Goal: Task Accomplishment & Management: Complete application form

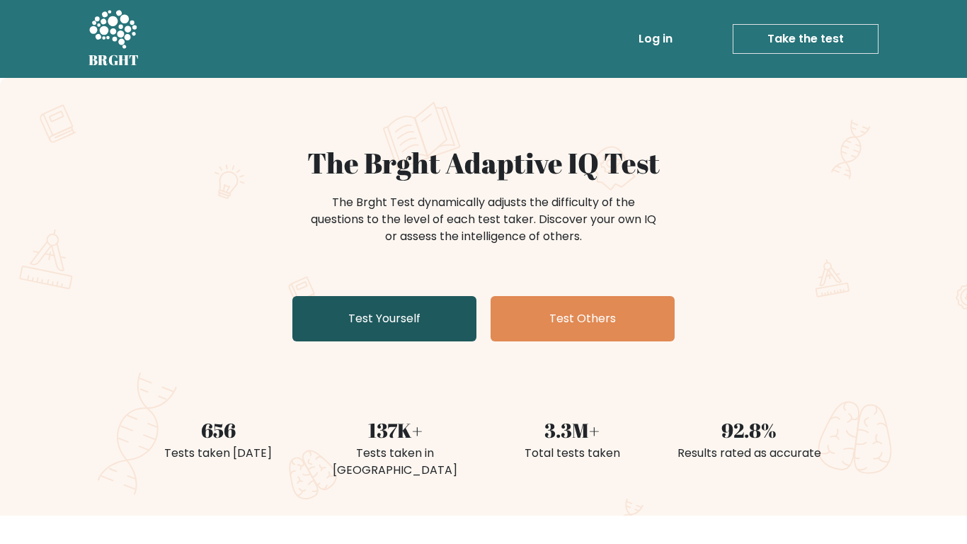
click at [437, 309] on link "Test Yourself" at bounding box center [384, 318] width 184 height 45
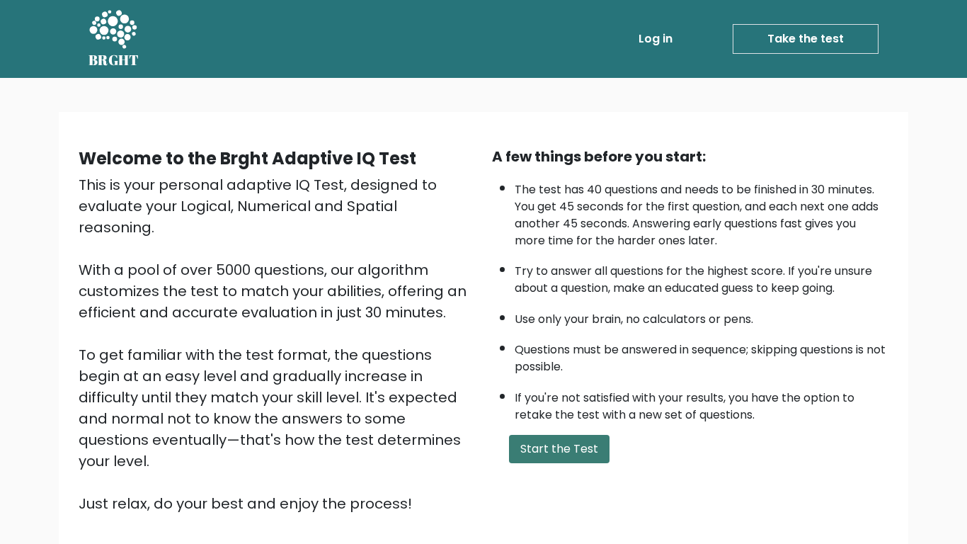
click at [582, 440] on button "Start the Test" at bounding box center [559, 449] width 101 height 28
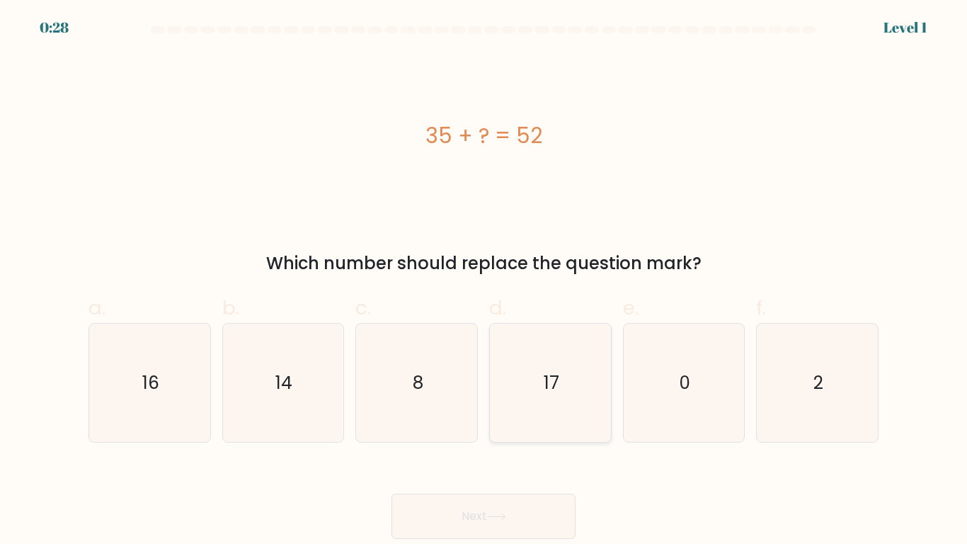
click at [592, 388] on icon "17" at bounding box center [550, 383] width 118 height 118
click at [484, 281] on input "d. 17" at bounding box center [484, 276] width 1 height 9
radio input "true"
click at [518, 527] on button "Next" at bounding box center [484, 515] width 184 height 45
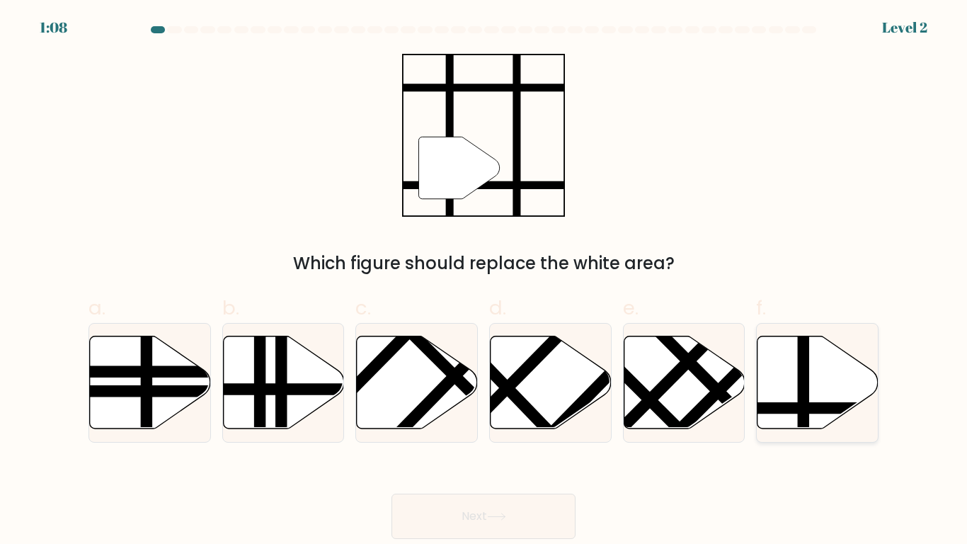
click at [764, 417] on icon at bounding box center [818, 382] width 121 height 93
click at [484, 281] on input "f." at bounding box center [484, 276] width 1 height 9
radio input "true"
click at [498, 518] on icon at bounding box center [496, 517] width 19 height 8
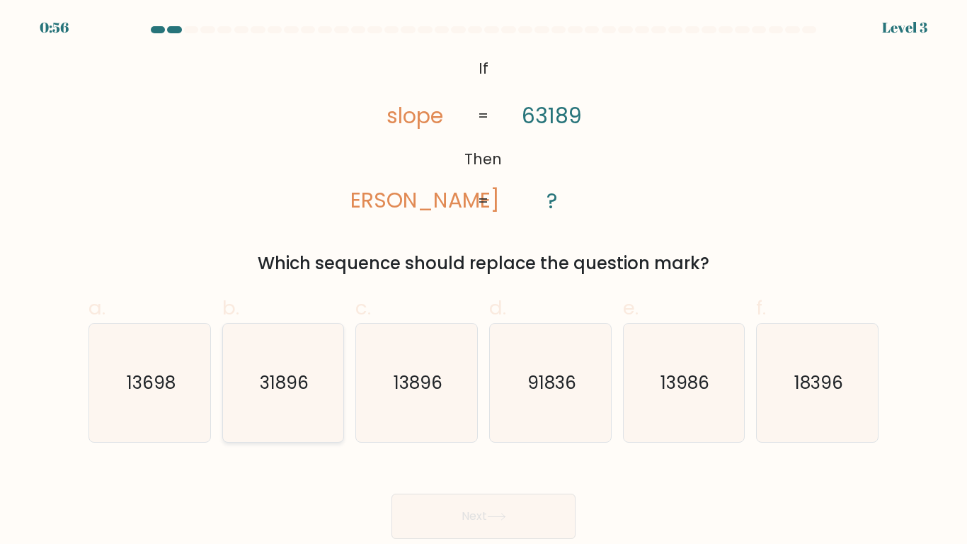
click at [285, 392] on text "31896" at bounding box center [284, 382] width 49 height 25
click at [484, 281] on input "b. 31896" at bounding box center [484, 276] width 1 height 9
radio input "true"
click at [474, 506] on button "Next" at bounding box center [484, 515] width 184 height 45
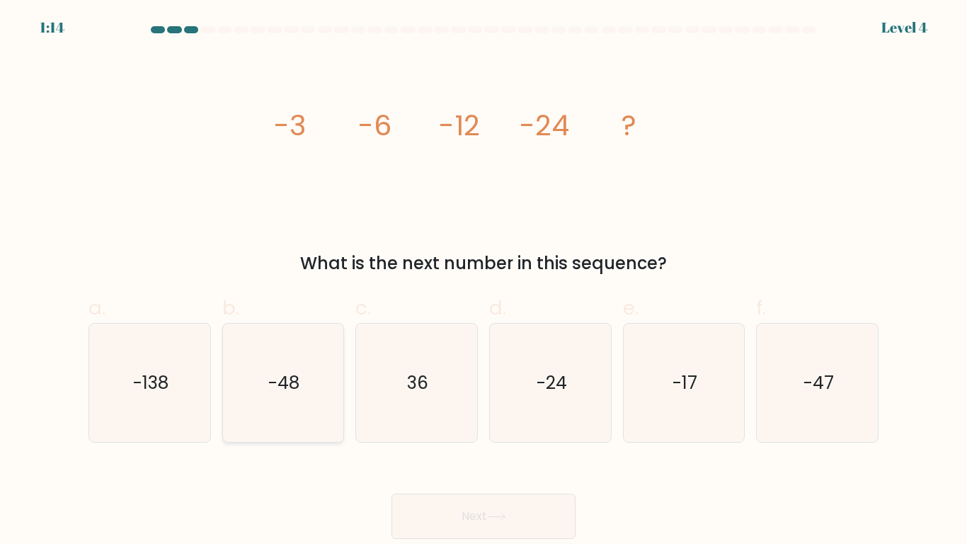
click at [330, 411] on icon "-48" at bounding box center [283, 383] width 118 height 118
click at [484, 281] on input "b. -48" at bounding box center [484, 276] width 1 height 9
radio input "true"
click at [511, 520] on button "Next" at bounding box center [484, 515] width 184 height 45
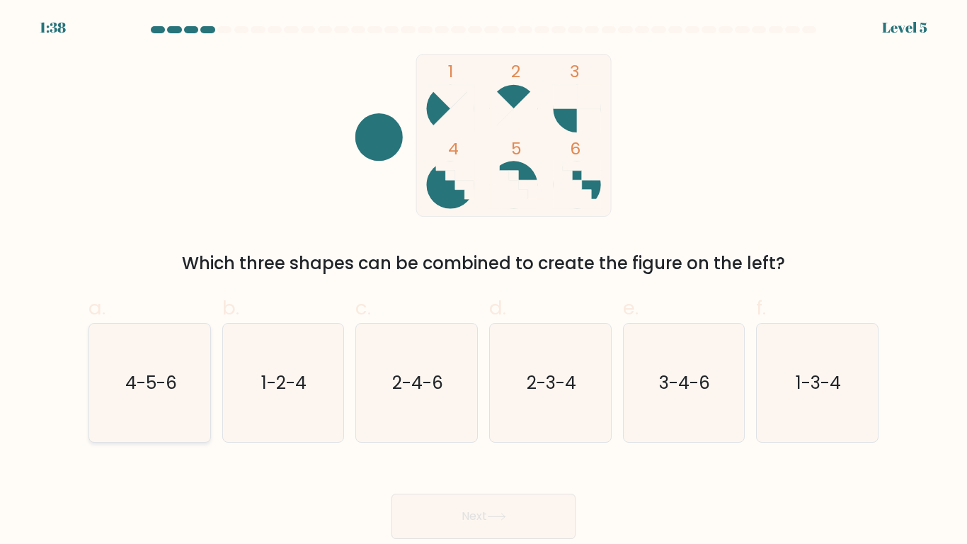
click at [145, 343] on icon "4-5-6" at bounding box center [150, 383] width 118 height 118
click at [484, 281] on input "a. 4-5-6" at bounding box center [484, 276] width 1 height 9
radio input "true"
click at [507, 535] on button "Next" at bounding box center [484, 515] width 184 height 45
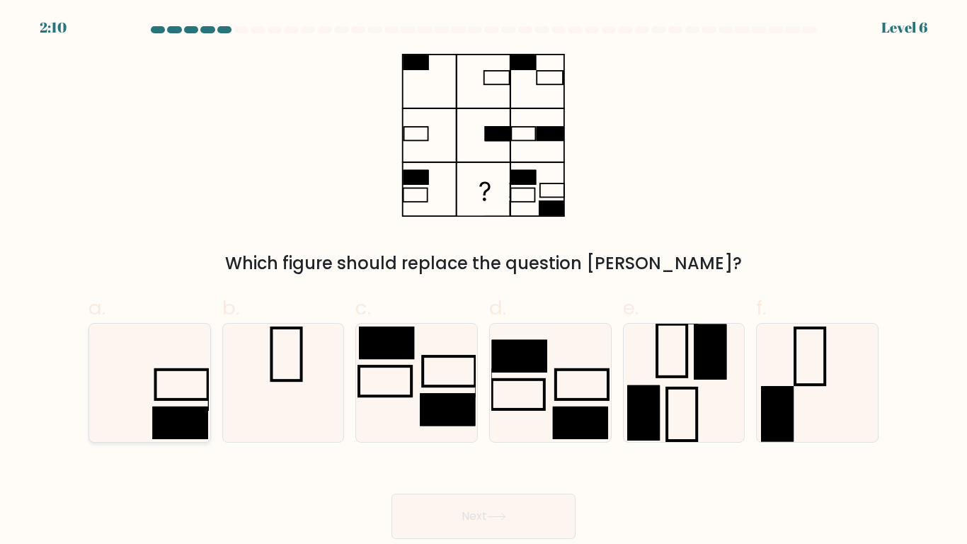
click at [194, 394] on icon at bounding box center [150, 383] width 118 height 118
click at [484, 281] on input "a." at bounding box center [484, 276] width 1 height 9
radio input "true"
click at [487, 517] on button "Next" at bounding box center [484, 515] width 184 height 45
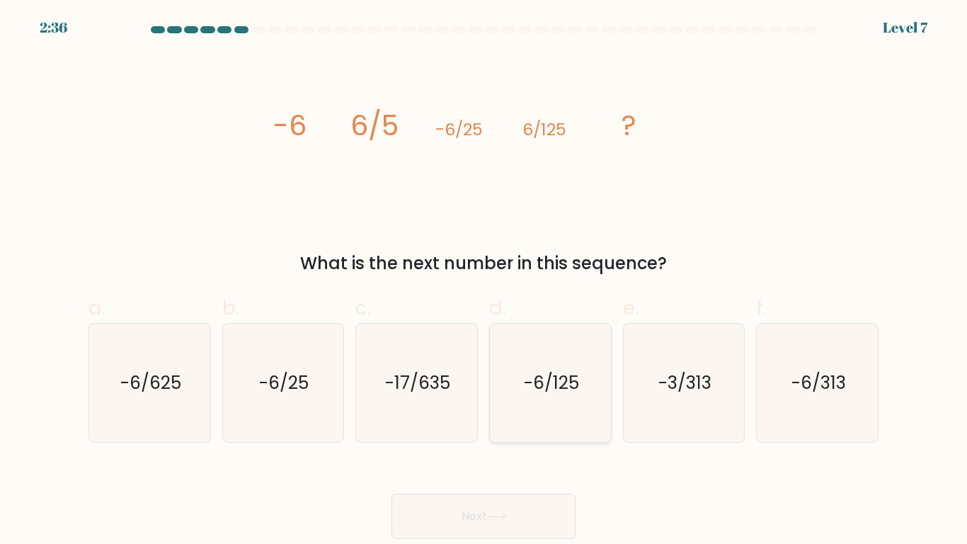
click at [578, 368] on icon "-6/125" at bounding box center [550, 383] width 118 height 118
click at [484, 281] on input "d. -6/125" at bounding box center [484, 276] width 1 height 9
radio input "true"
click at [522, 531] on button "Next" at bounding box center [484, 515] width 184 height 45
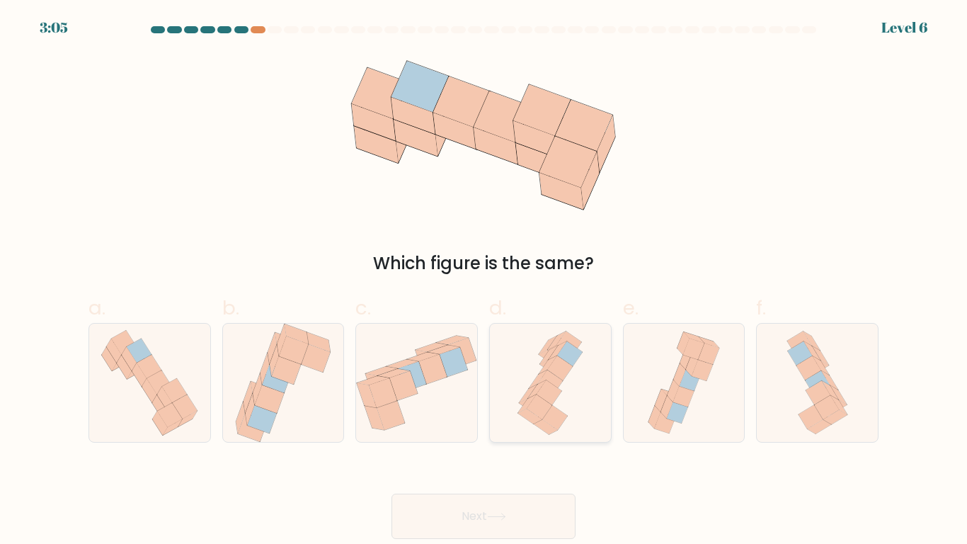
click at [586, 348] on icon at bounding box center [550, 383] width 75 height 118
click at [484, 281] on input "d." at bounding box center [484, 276] width 1 height 9
radio input "true"
click at [539, 507] on button "Next" at bounding box center [484, 515] width 184 height 45
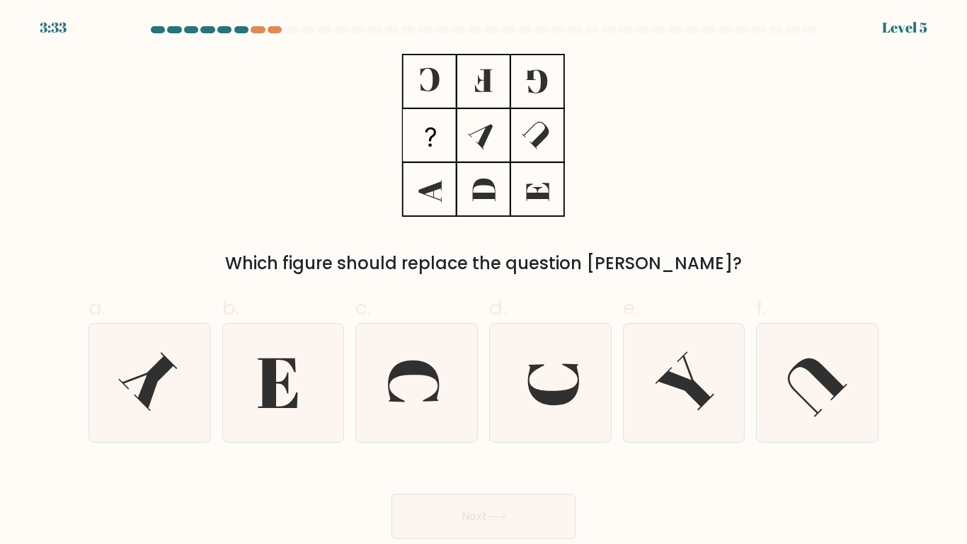
click at [680, 293] on label "e." at bounding box center [684, 367] width 122 height 149
click at [484, 281] on input "e." at bounding box center [484, 276] width 1 height 9
radio input "true"
click at [189, 325] on icon at bounding box center [150, 383] width 118 height 118
click at [484, 281] on input "a." at bounding box center [484, 276] width 1 height 9
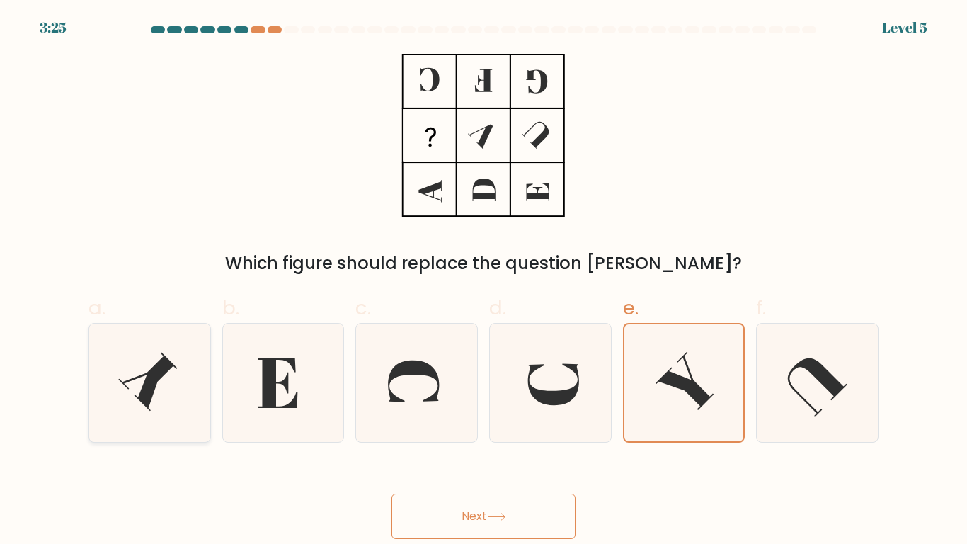
radio input "true"
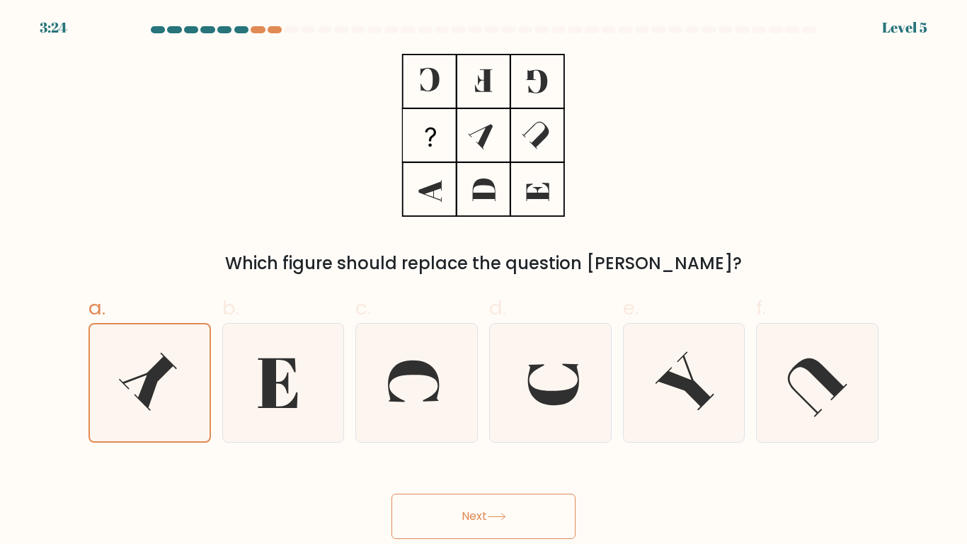
click at [498, 503] on button "Next" at bounding box center [484, 515] width 184 height 45
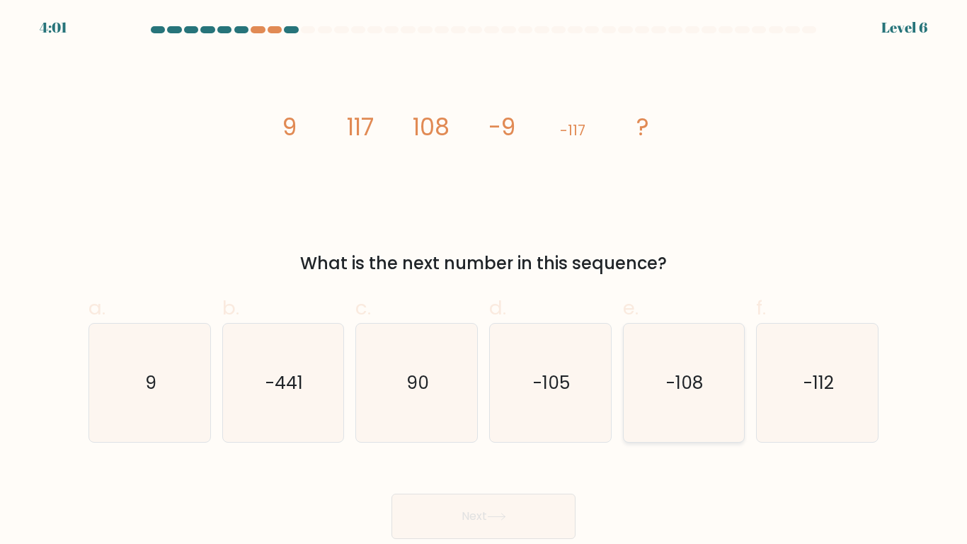
click at [687, 367] on icon "-108" at bounding box center [683, 383] width 118 height 118
click at [484, 281] on input "e. -108" at bounding box center [484, 276] width 1 height 9
radio input "true"
click at [480, 494] on button "Next" at bounding box center [484, 515] width 184 height 45
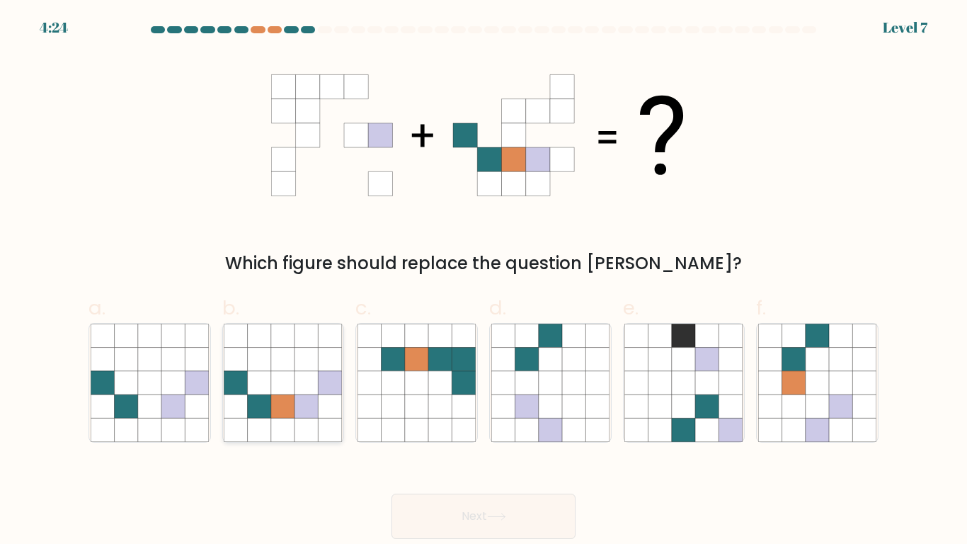
click at [258, 333] on icon at bounding box center [259, 335] width 23 height 23
click at [484, 281] on input "b." at bounding box center [484, 276] width 1 height 9
radio input "true"
click at [481, 506] on button "Next" at bounding box center [484, 515] width 184 height 45
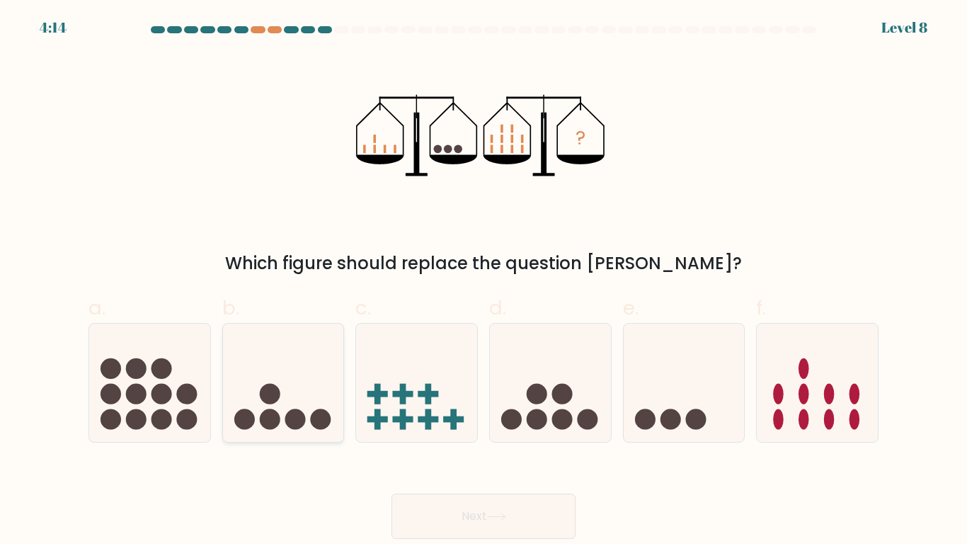
click at [242, 375] on icon at bounding box center [283, 383] width 121 height 100
click at [484, 281] on input "b." at bounding box center [484, 276] width 1 height 9
radio input "true"
click at [537, 513] on button "Next" at bounding box center [484, 515] width 184 height 45
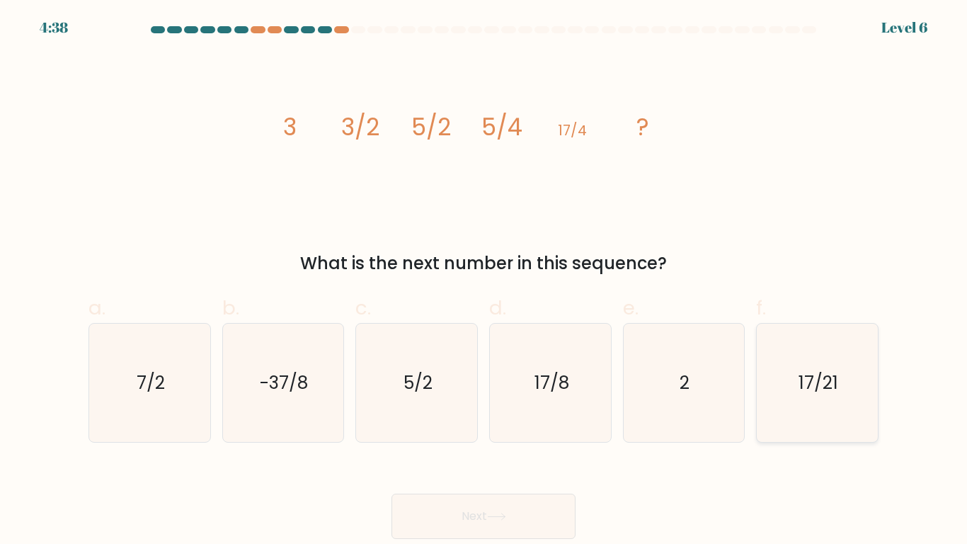
click at [862, 420] on icon "17/21" at bounding box center [817, 383] width 118 height 118
click at [484, 281] on input "f. 17/21" at bounding box center [484, 276] width 1 height 9
radio input "true"
click at [545, 501] on button "Next" at bounding box center [484, 515] width 184 height 45
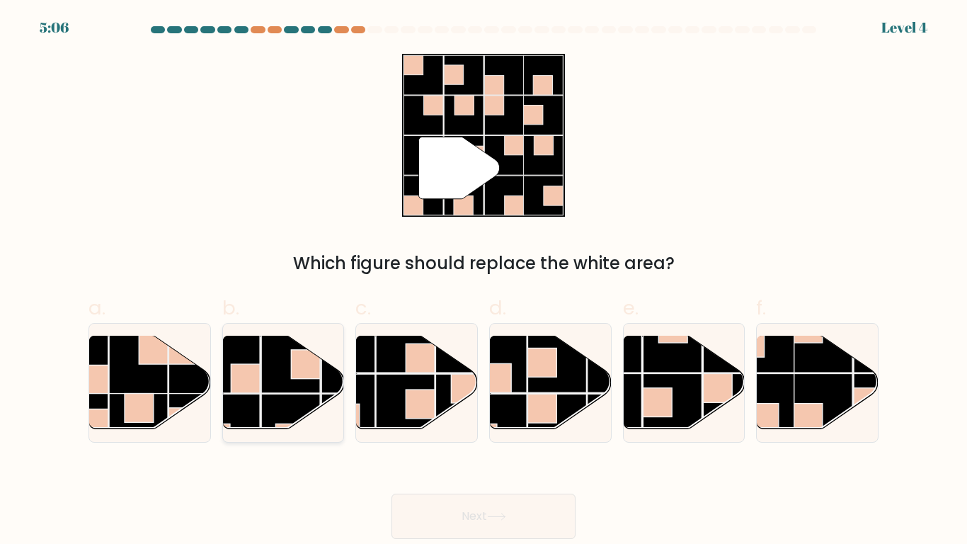
click at [331, 376] on rect at bounding box center [350, 363] width 59 height 59
click at [484, 281] on input "b." at bounding box center [484, 276] width 1 height 9
radio input "true"
click at [511, 501] on button "Next" at bounding box center [484, 515] width 184 height 45
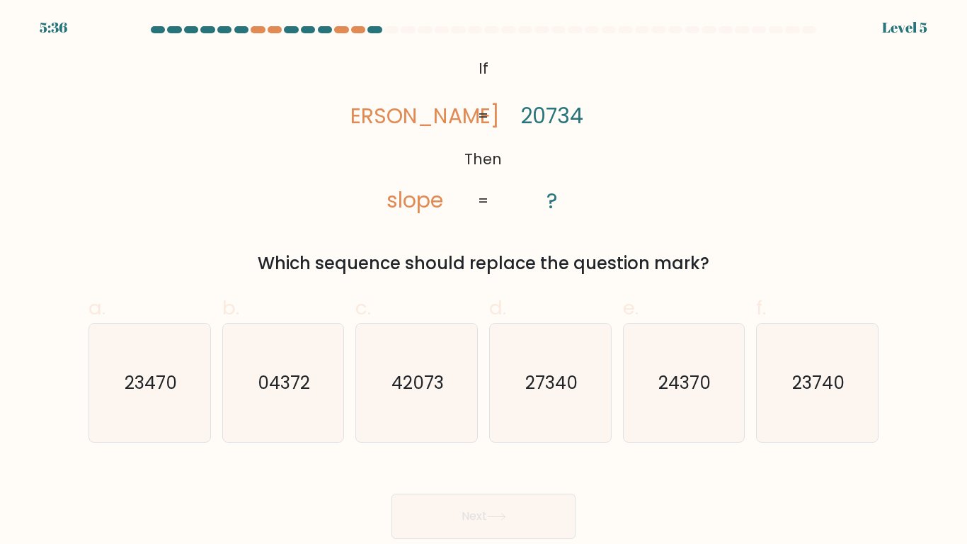
click at [421, 321] on label "c. 42073" at bounding box center [416, 367] width 122 height 149
click at [484, 281] on input "c. 42073" at bounding box center [484, 276] width 1 height 9
radio input "true"
click at [441, 532] on button "Next" at bounding box center [484, 515] width 184 height 45
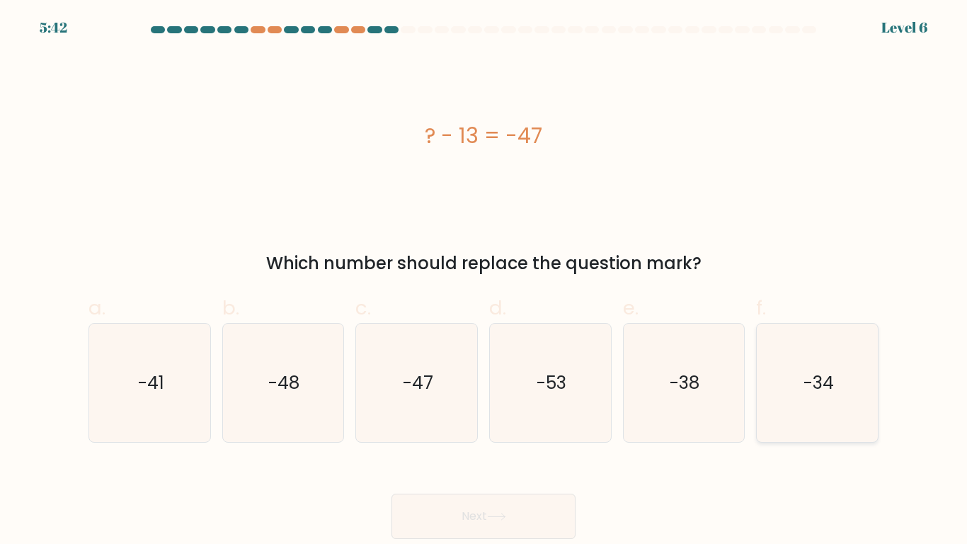
click at [855, 393] on icon "-34" at bounding box center [817, 383] width 118 height 118
click at [484, 281] on input "f. -34" at bounding box center [484, 276] width 1 height 9
radio input "true"
click at [561, 498] on button "Next" at bounding box center [484, 515] width 184 height 45
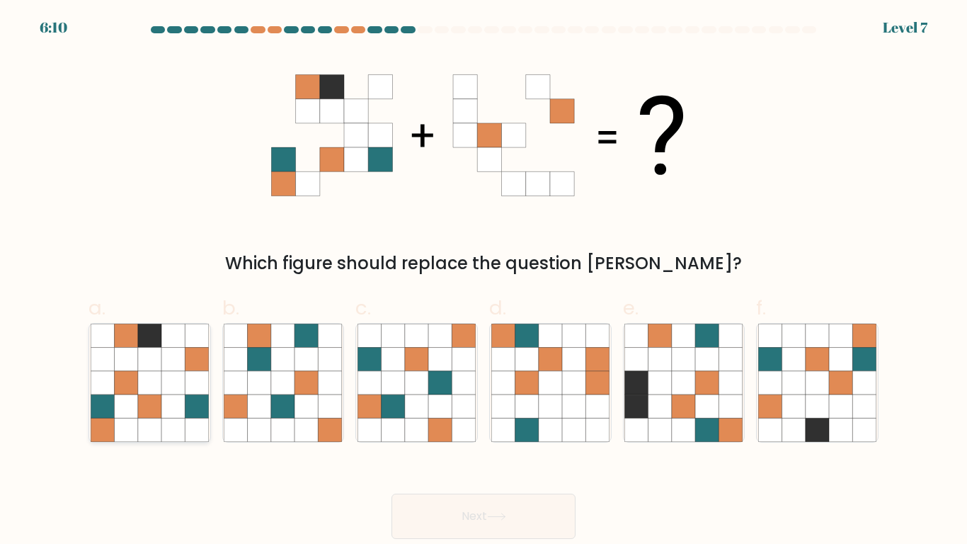
click at [208, 413] on icon at bounding box center [196, 405] width 23 height 23
click at [484, 281] on input "a." at bounding box center [484, 276] width 1 height 9
radio input "true"
click at [426, 505] on button "Next" at bounding box center [484, 515] width 184 height 45
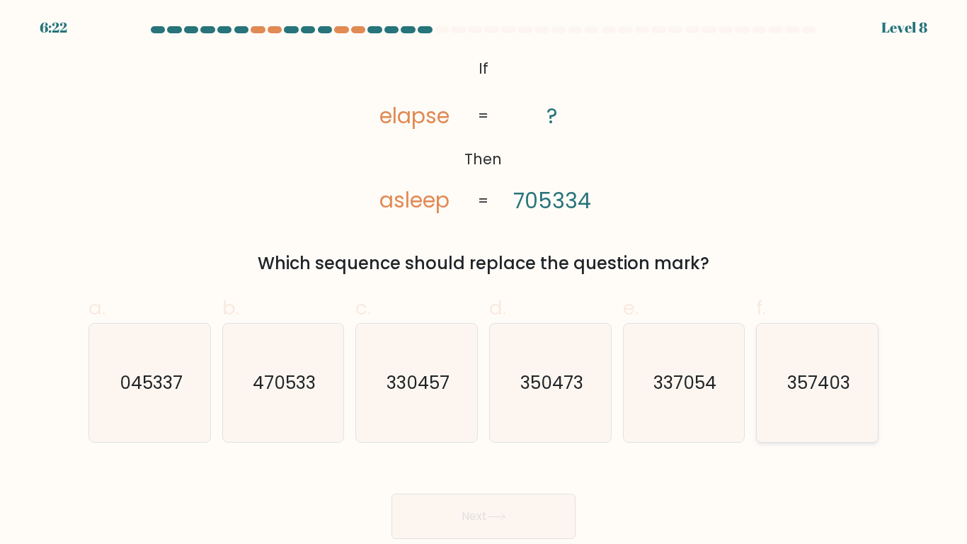
click at [758, 340] on icon "357403" at bounding box center [817, 383] width 118 height 118
click at [484, 281] on input "f. 357403" at bounding box center [484, 276] width 1 height 9
radio input "true"
click at [498, 498] on button "Next" at bounding box center [484, 515] width 184 height 45
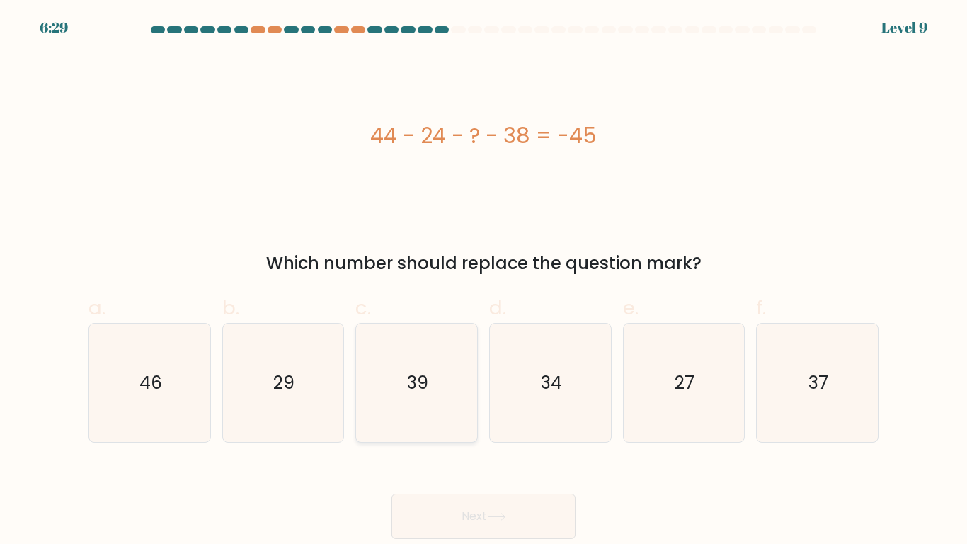
click at [408, 391] on text "39" at bounding box center [417, 382] width 21 height 25
click at [484, 281] on input "c. 39" at bounding box center [484, 276] width 1 height 9
radio input "true"
click at [495, 498] on button "Next" at bounding box center [484, 515] width 184 height 45
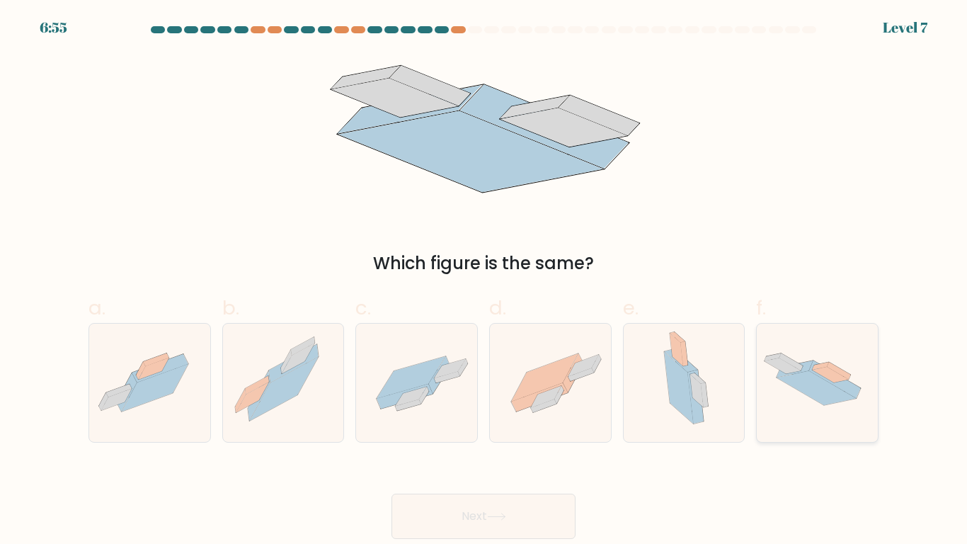
click at [783, 418] on icon at bounding box center [817, 382] width 121 height 73
click at [484, 281] on input "f." at bounding box center [484, 276] width 1 height 9
radio input "true"
click at [491, 510] on button "Next" at bounding box center [484, 515] width 184 height 45
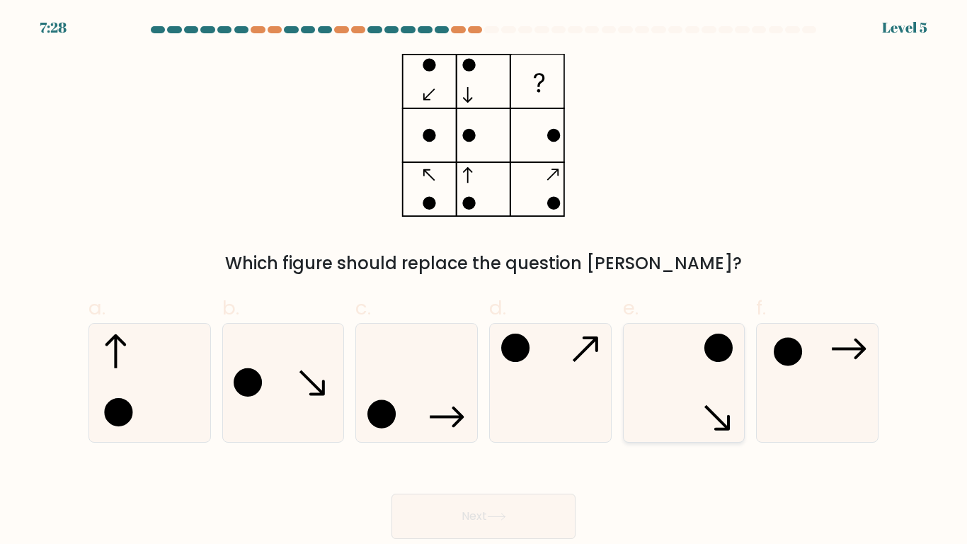
click at [674, 371] on icon at bounding box center [683, 383] width 118 height 118
click at [484, 281] on input "e." at bounding box center [484, 276] width 1 height 9
radio input "true"
click at [457, 522] on button "Next" at bounding box center [484, 515] width 184 height 45
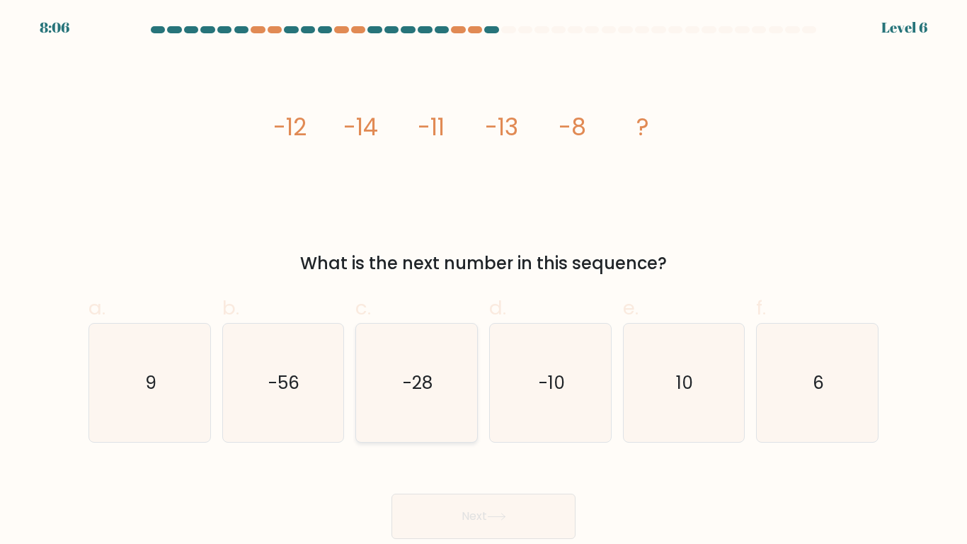
click at [414, 351] on icon "-28" at bounding box center [417, 383] width 118 height 118
click at [484, 281] on input "c. -28" at bounding box center [484, 276] width 1 height 9
radio input "true"
click at [527, 523] on button "Next" at bounding box center [484, 515] width 184 height 45
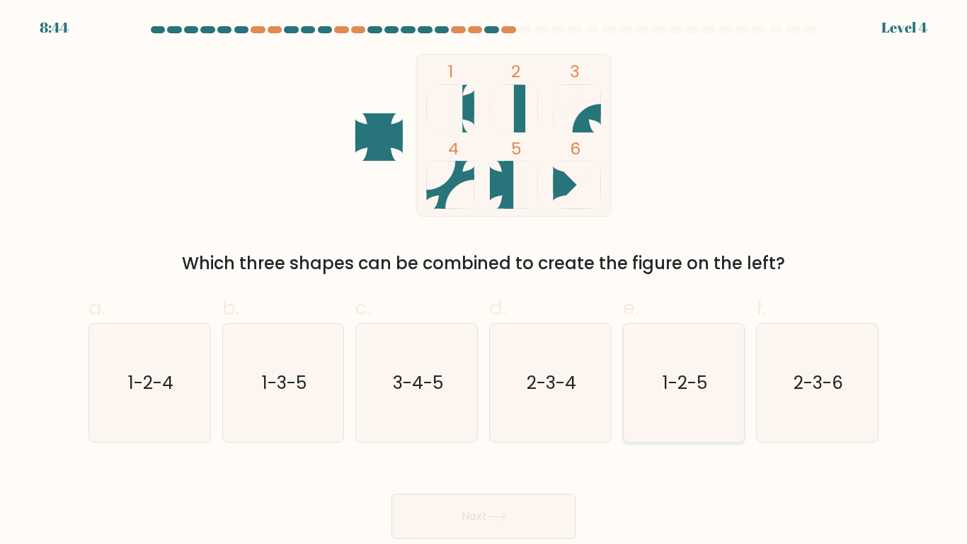
click at [675, 399] on icon "1-2-5" at bounding box center [683, 383] width 118 height 118
click at [484, 281] on input "e. 1-2-5" at bounding box center [484, 276] width 1 height 9
radio input "true"
click at [534, 515] on button "Next" at bounding box center [484, 515] width 184 height 45
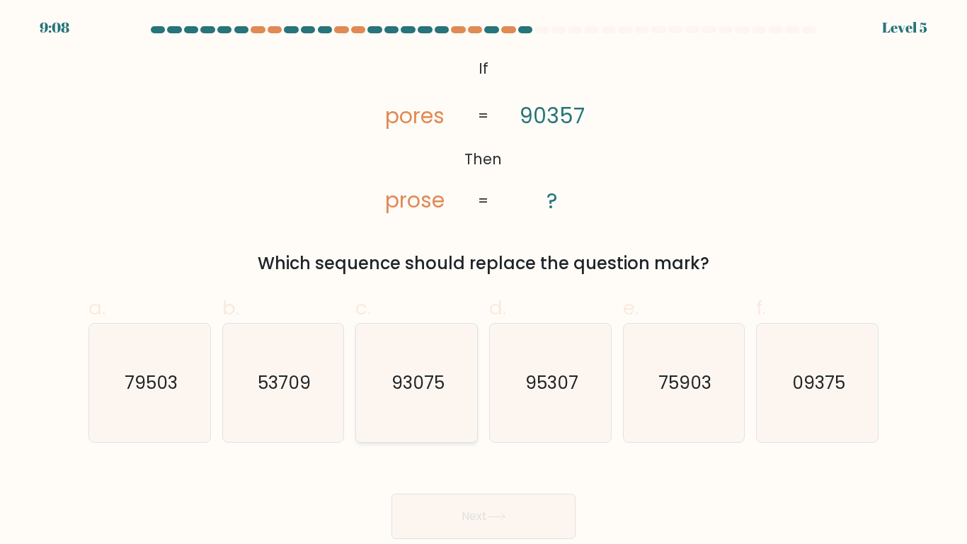
click at [454, 426] on icon "93075" at bounding box center [417, 383] width 118 height 118
click at [484, 281] on input "c. 93075" at bounding box center [484, 276] width 1 height 9
radio input "true"
click at [493, 506] on button "Next" at bounding box center [484, 515] width 184 height 45
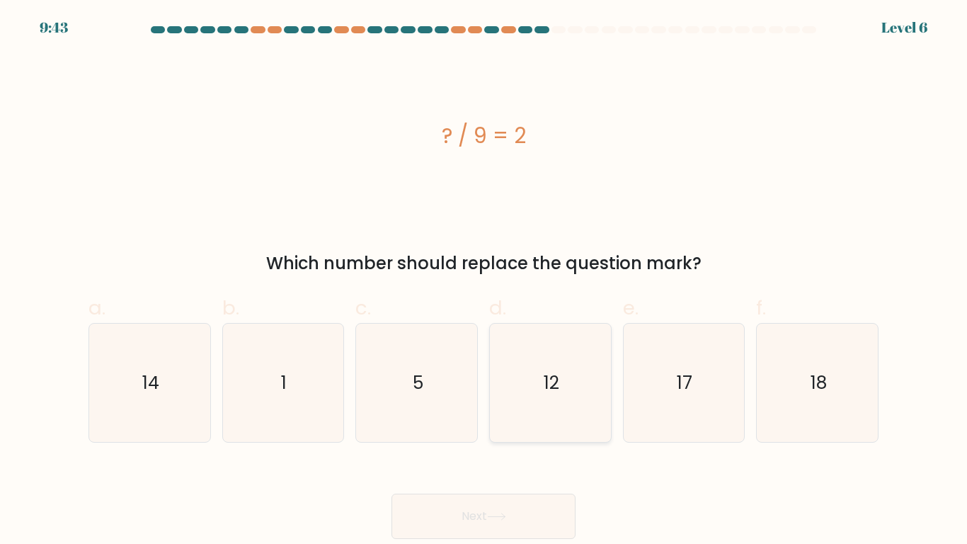
click at [561, 379] on icon "12" at bounding box center [550, 383] width 118 height 118
click at [484, 281] on input "d. 12" at bounding box center [484, 276] width 1 height 9
radio input "true"
click at [530, 518] on button "Next" at bounding box center [484, 515] width 184 height 45
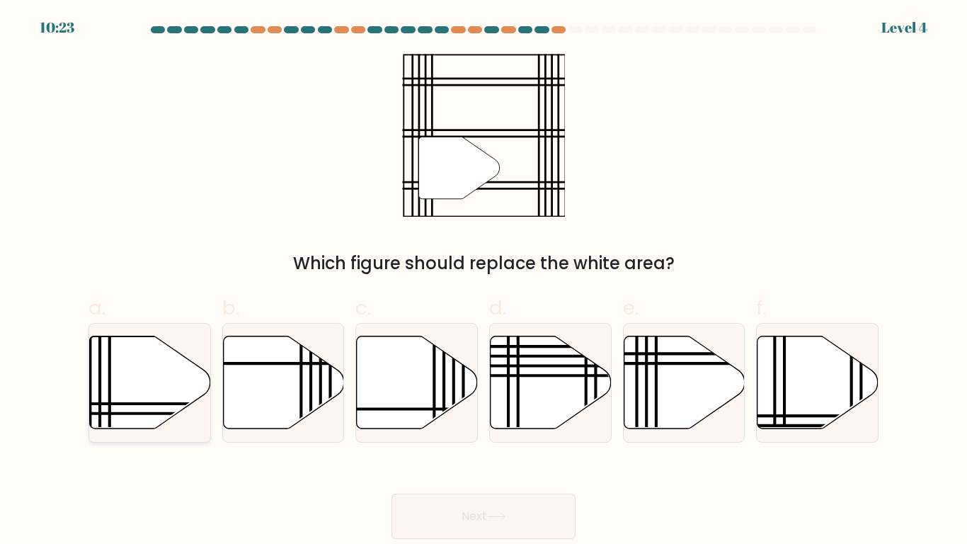
click at [165, 357] on icon at bounding box center [150, 382] width 121 height 93
click at [484, 281] on input "a." at bounding box center [484, 276] width 1 height 9
radio input "true"
click at [447, 518] on button "Next" at bounding box center [484, 515] width 184 height 45
